Goal: Information Seeking & Learning: Learn about a topic

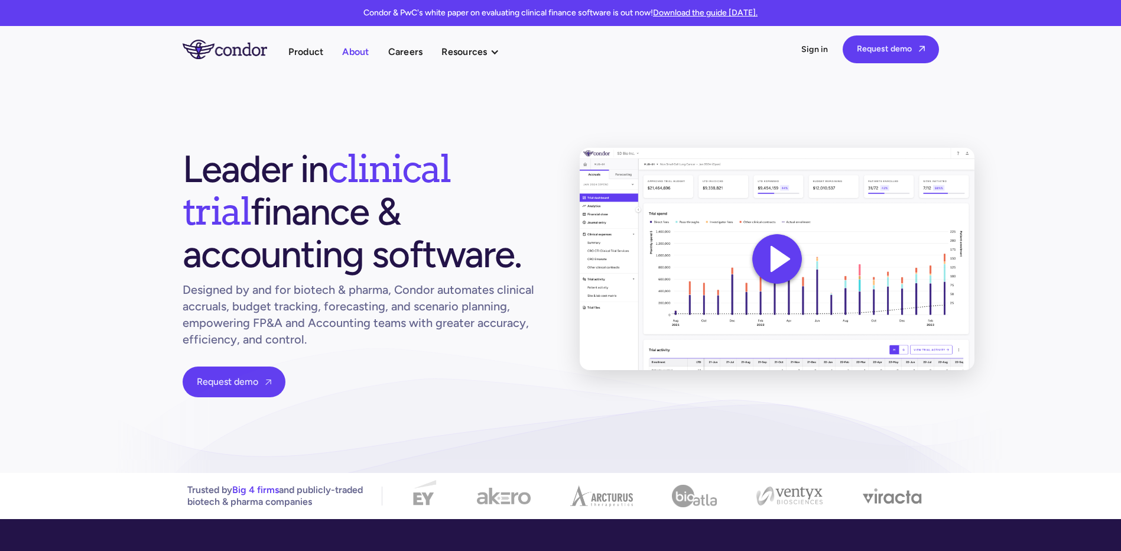
click at [349, 51] on link "About" at bounding box center [355, 52] width 27 height 16
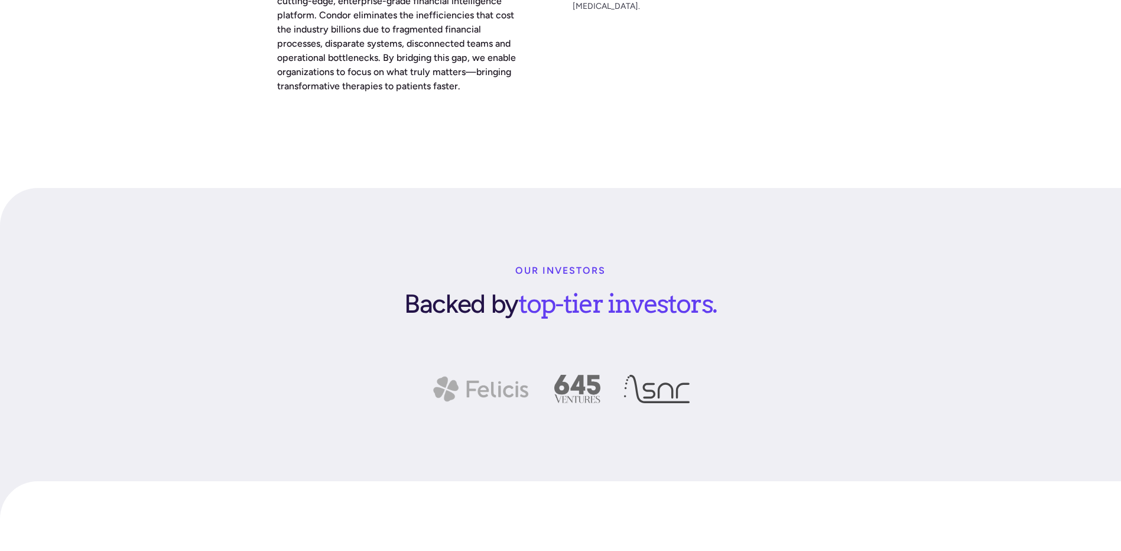
scroll to position [1713, 0]
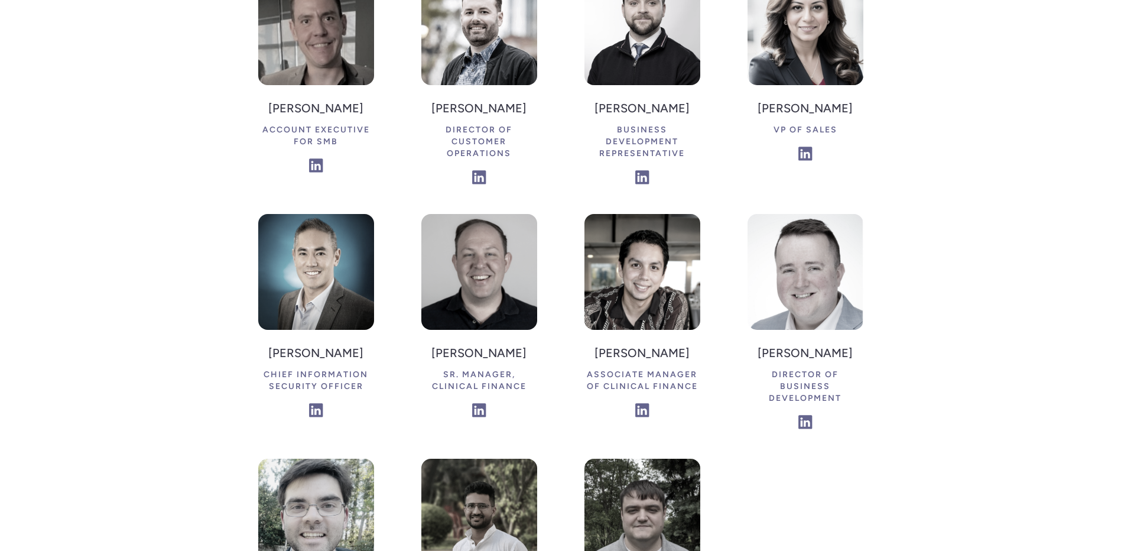
scroll to position [2718, 0]
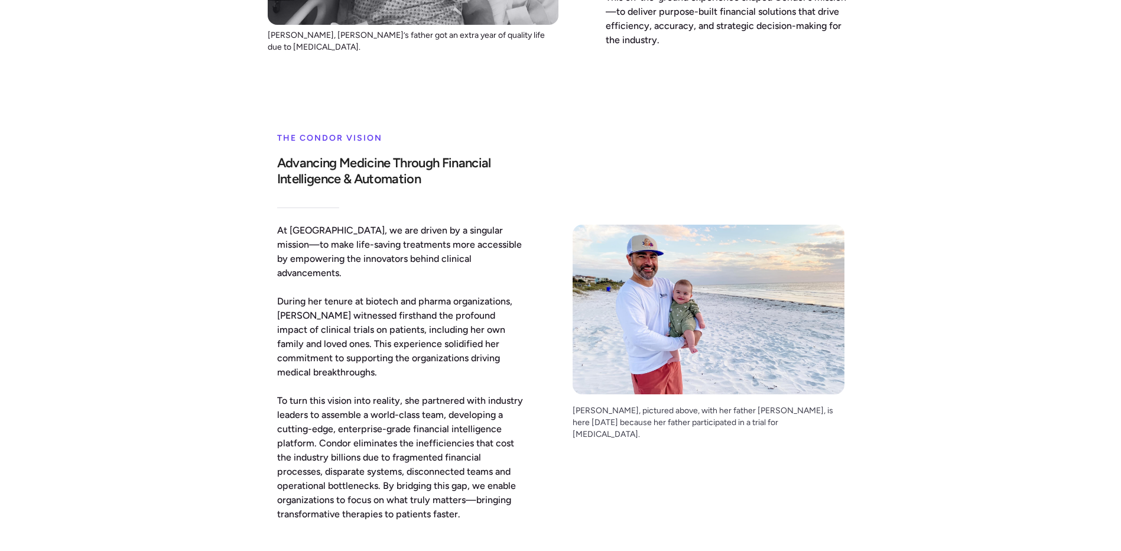
scroll to position [591, 0]
